Goal: Task Accomplishment & Management: Manage account settings

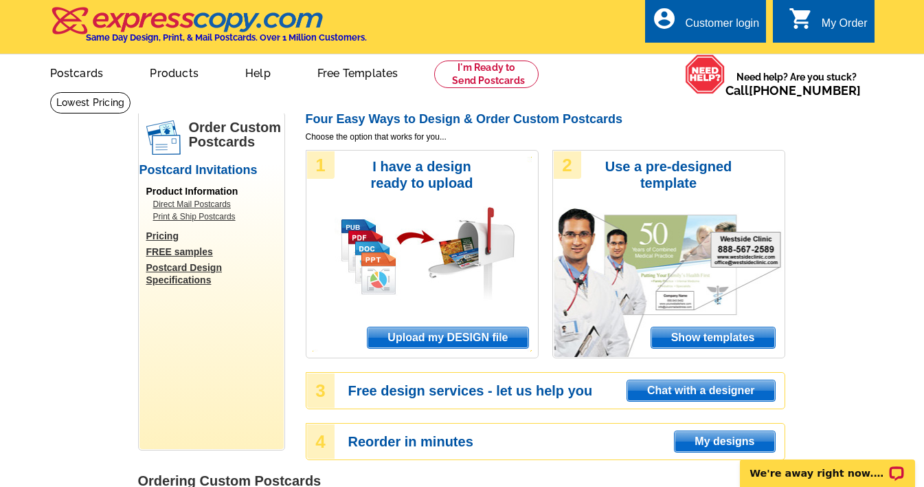
click at [710, 23] on div "Customer login" at bounding box center [722, 26] width 74 height 19
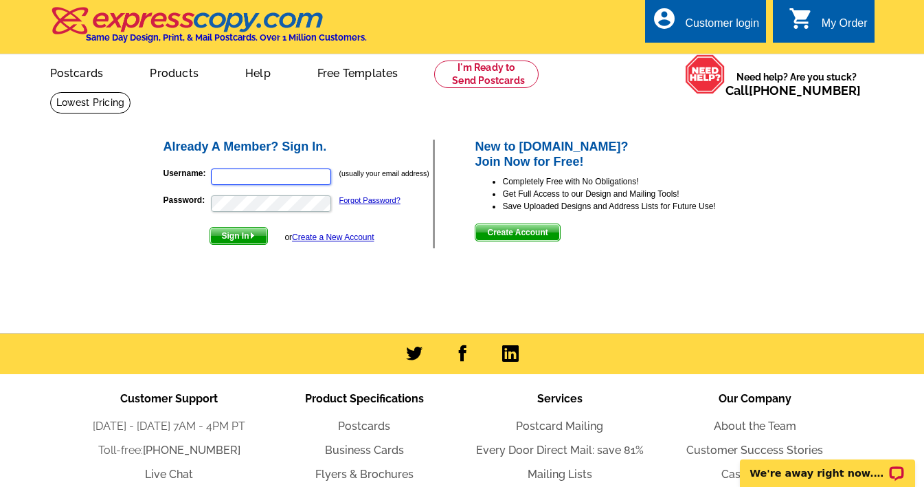
type input "[EMAIL_ADDRESS][DOMAIN_NAME]"
click at [248, 234] on span "Sign In" at bounding box center [238, 235] width 57 height 16
